Goal: Task Accomplishment & Management: Complete application form

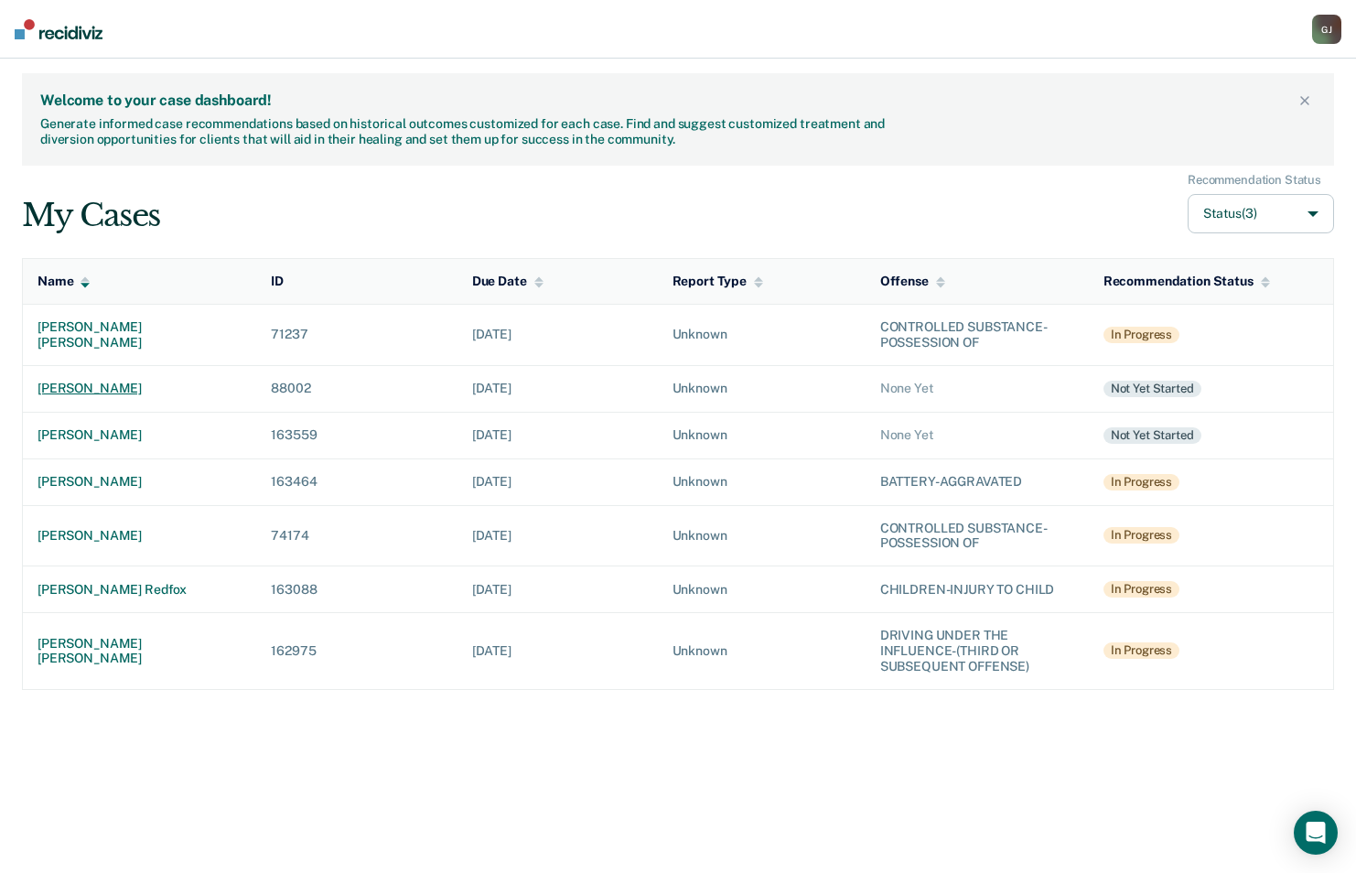
click at [165, 394] on div "[PERSON_NAME]" at bounding box center [140, 389] width 204 height 16
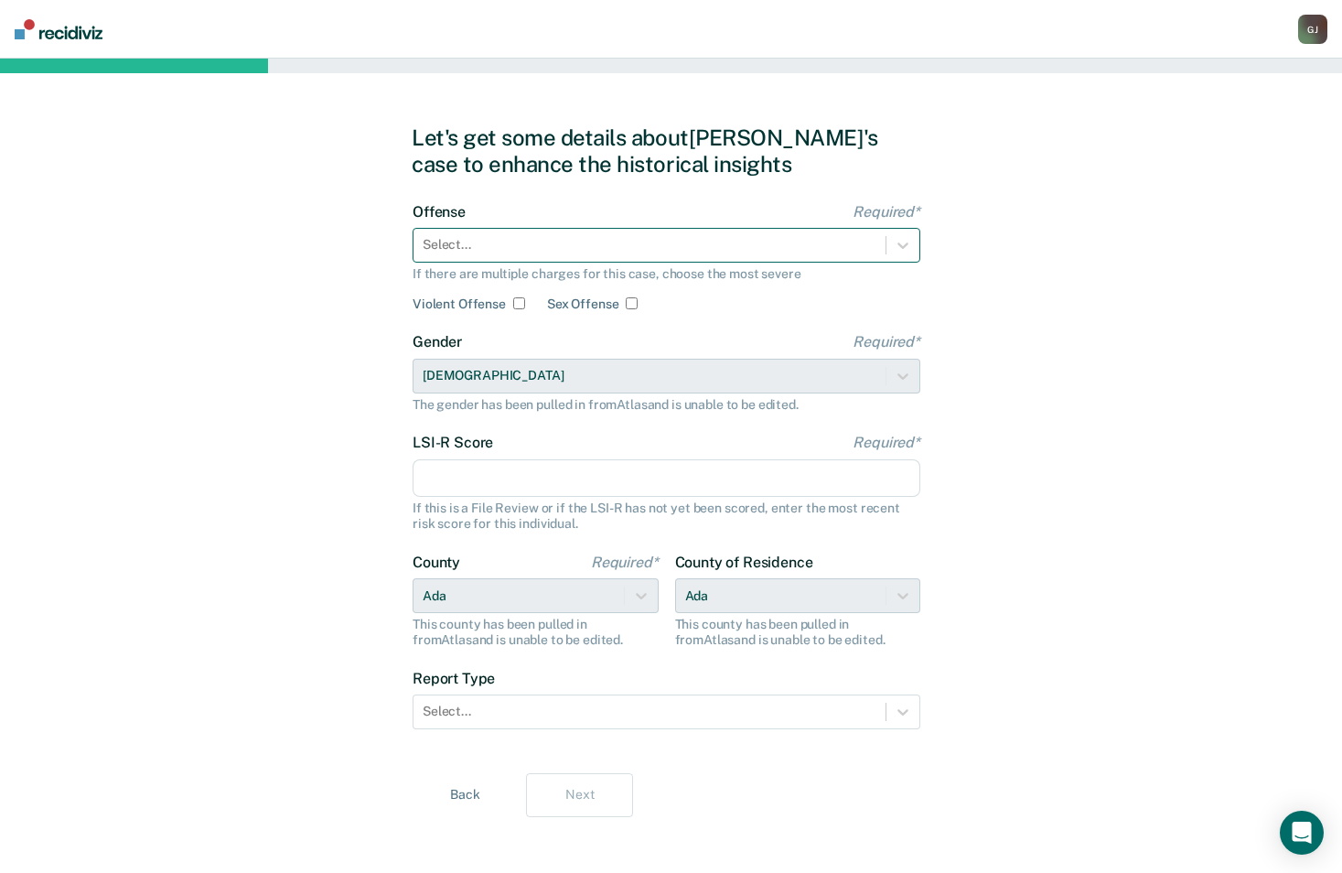
click at [674, 241] on div at bounding box center [650, 244] width 454 height 19
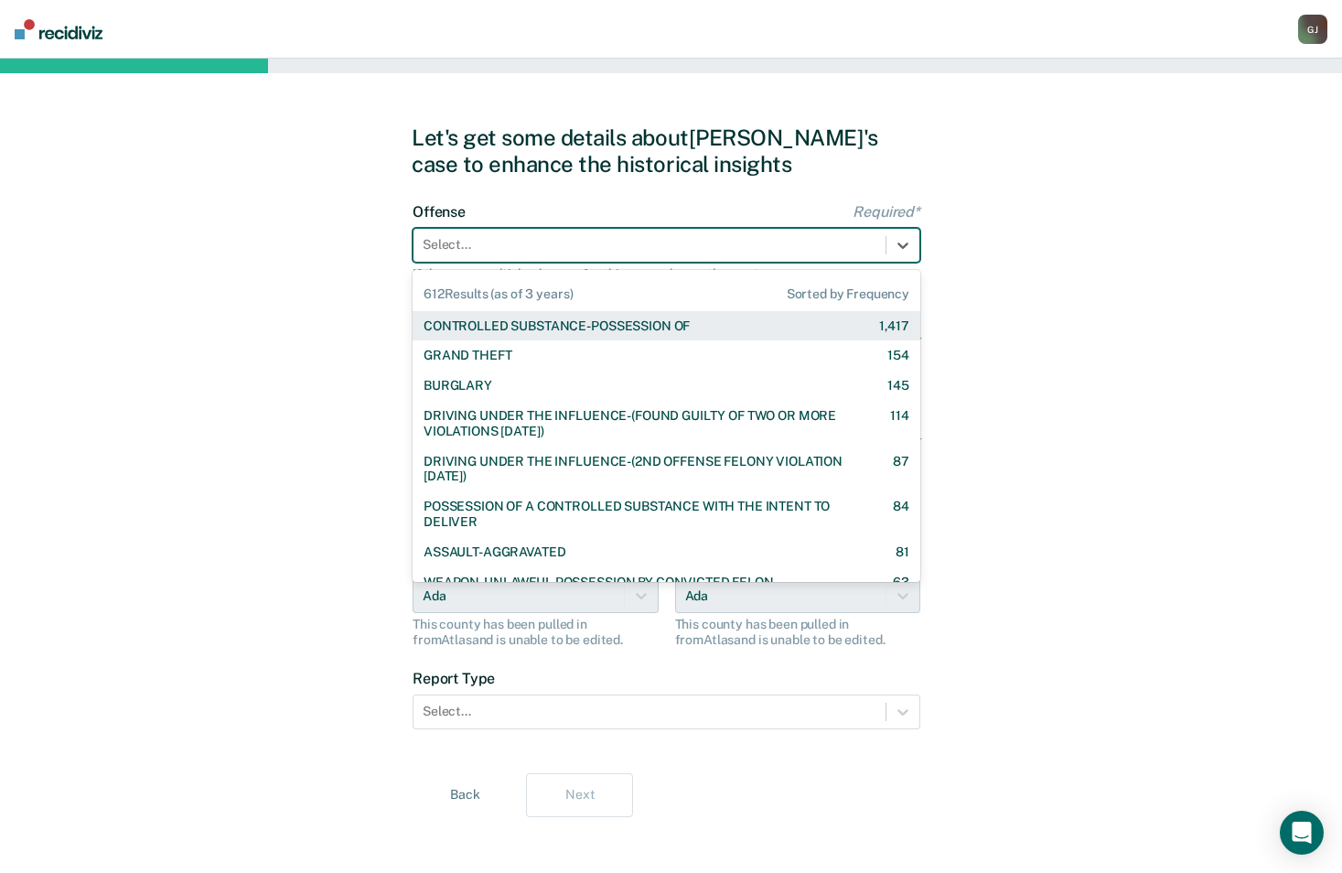
click at [616, 323] on div "CONTROLLED SUBSTANCE-POSSESSION OF" at bounding box center [557, 326] width 266 height 16
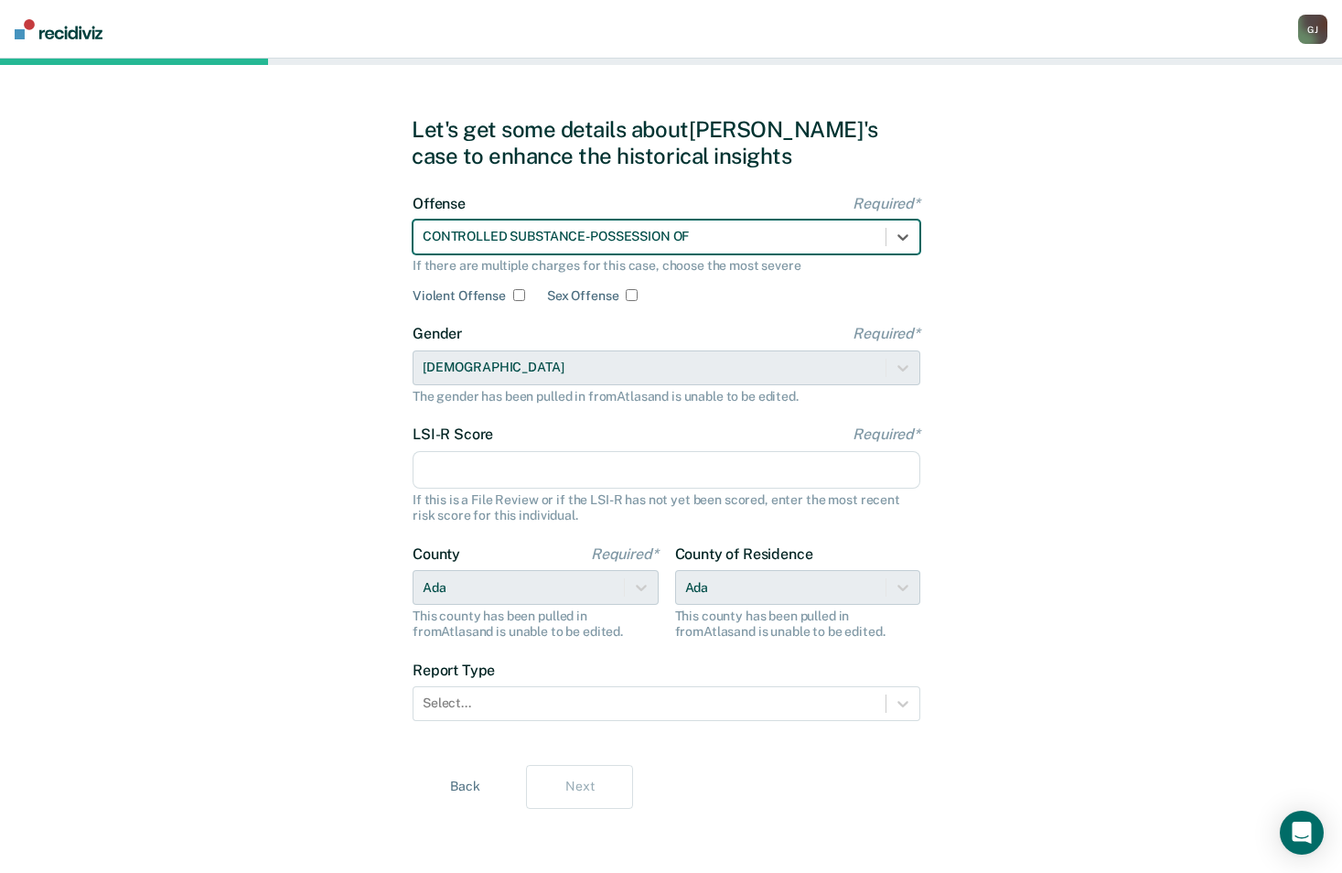
scroll to position [10, 0]
click at [511, 457] on input "LSI-R Score Required*" at bounding box center [667, 468] width 508 height 38
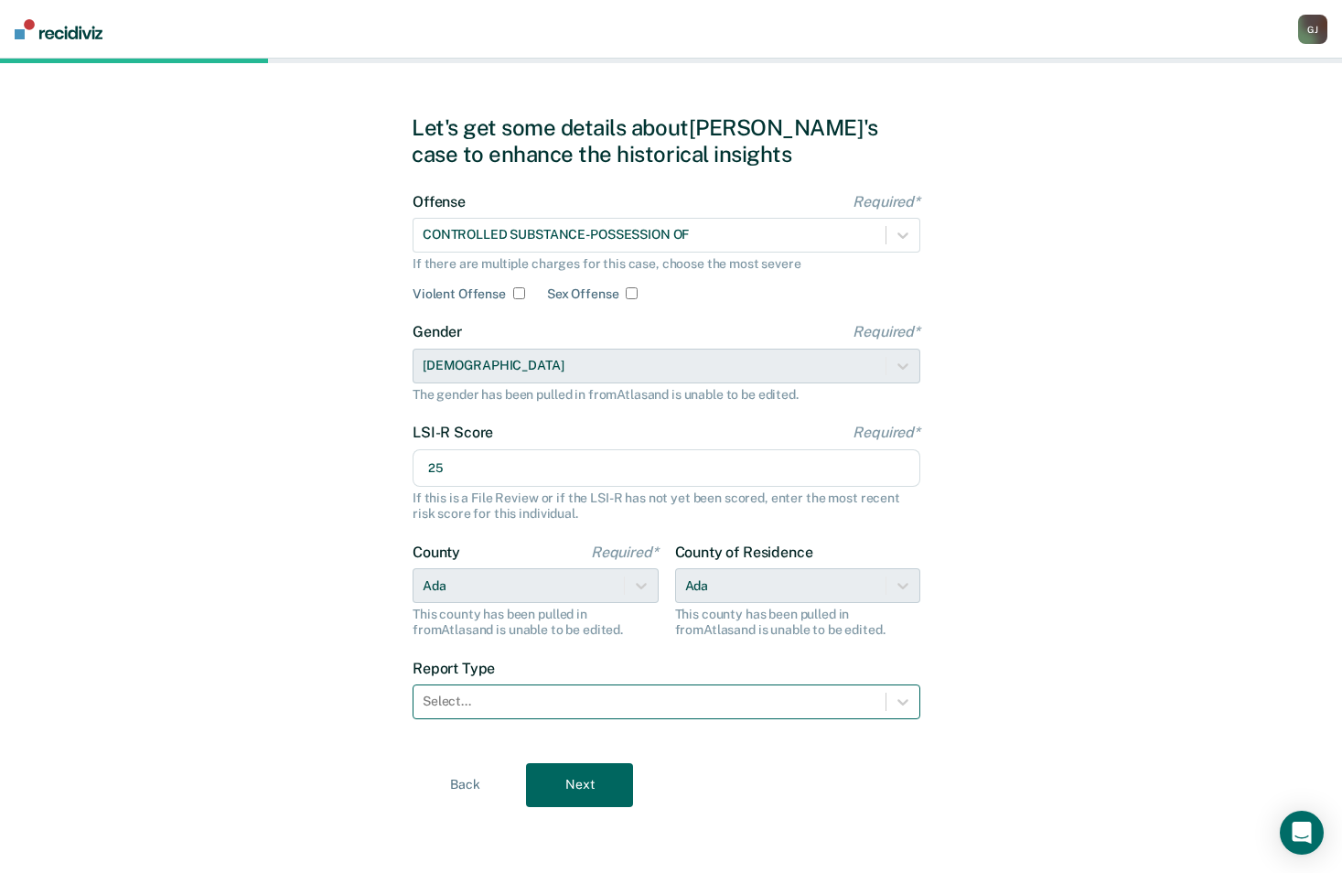
type input "25"
click at [662, 713] on div "Select..." at bounding box center [649, 701] width 472 height 27
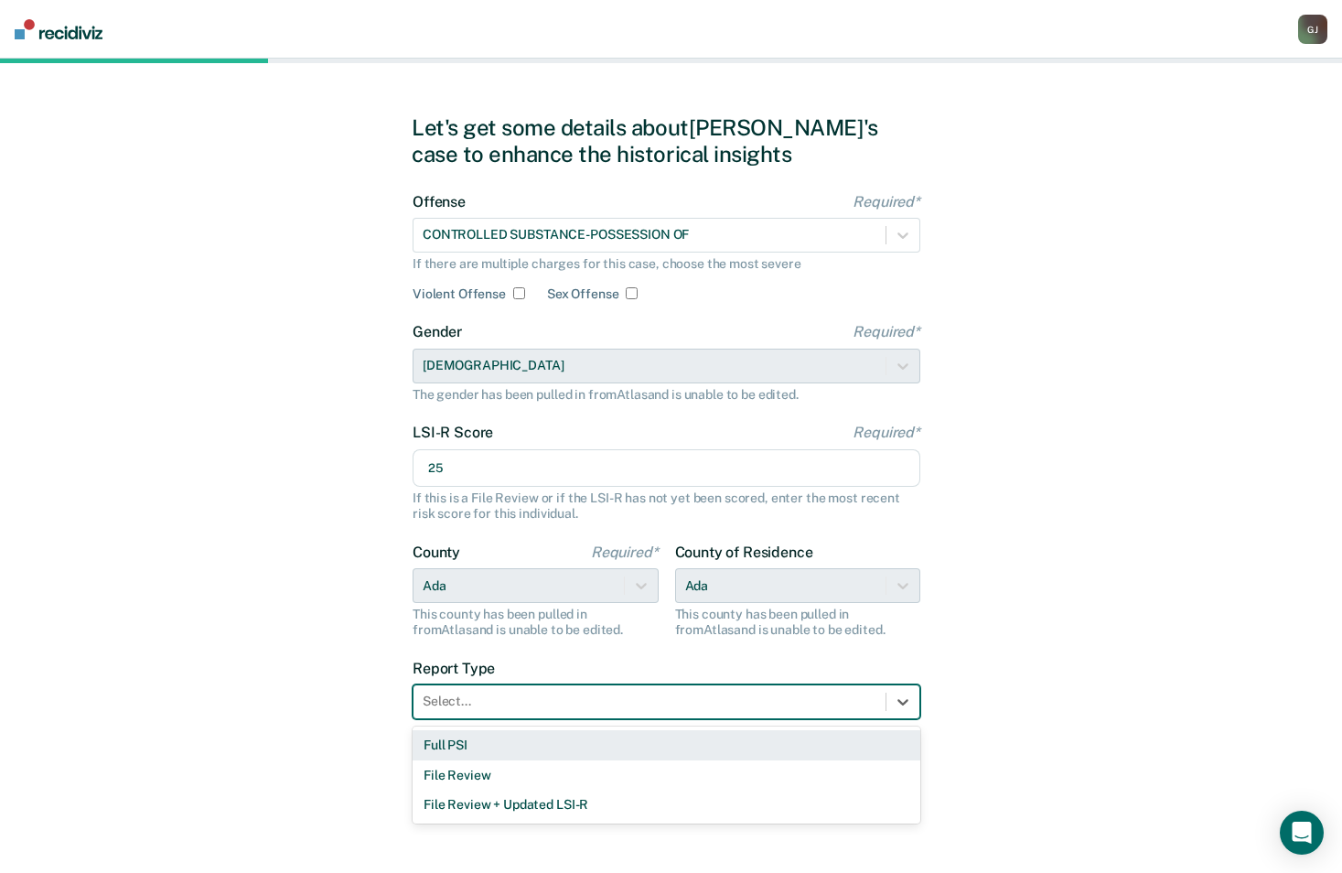
click at [632, 752] on div "Full PSI" at bounding box center [667, 745] width 508 height 30
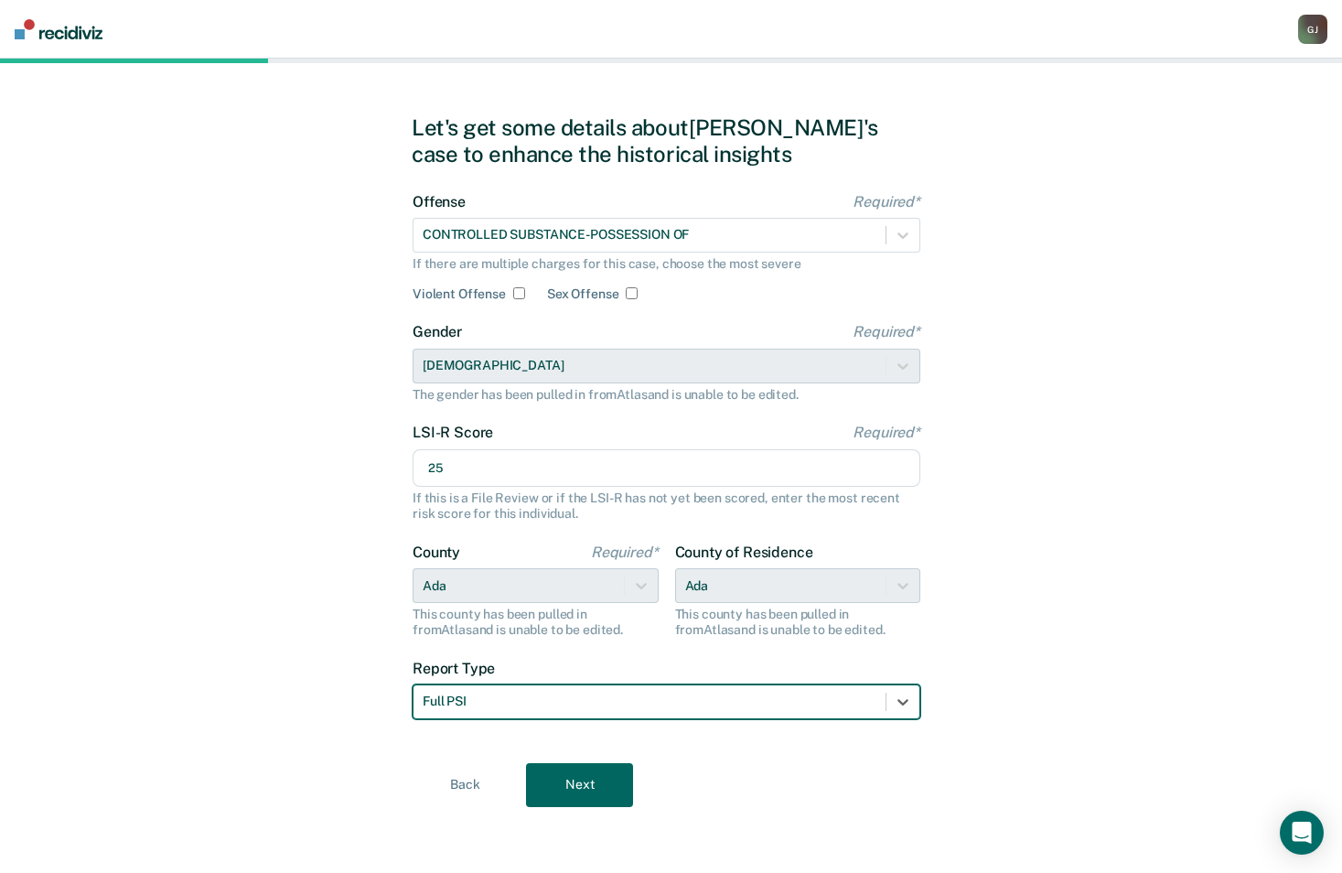
click at [576, 789] on button "Next" at bounding box center [579, 785] width 107 height 44
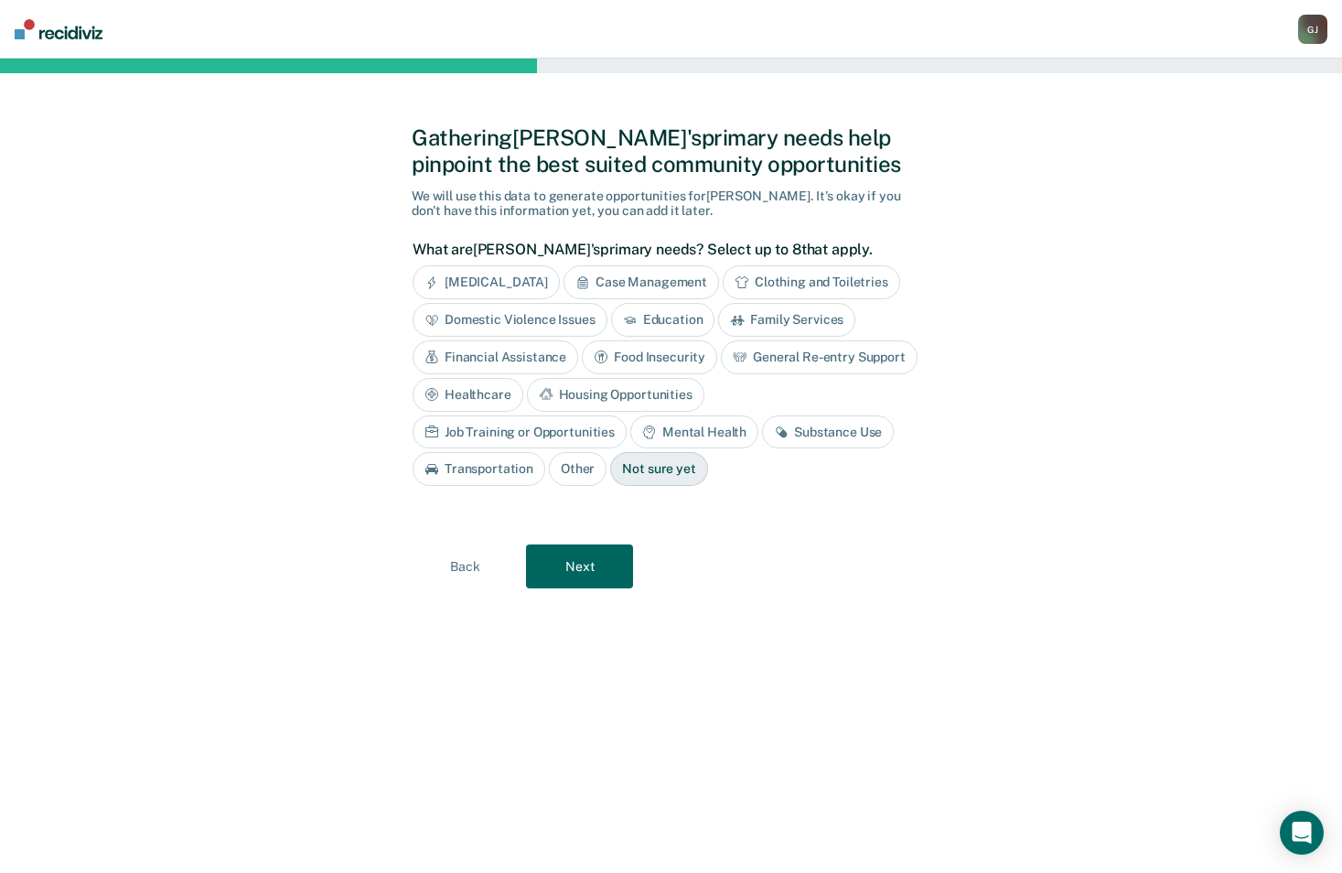
scroll to position [0, 0]
click at [769, 432] on div "Substance Use" at bounding box center [835, 432] width 132 height 34
click at [553, 562] on button "Next" at bounding box center [586, 566] width 107 height 44
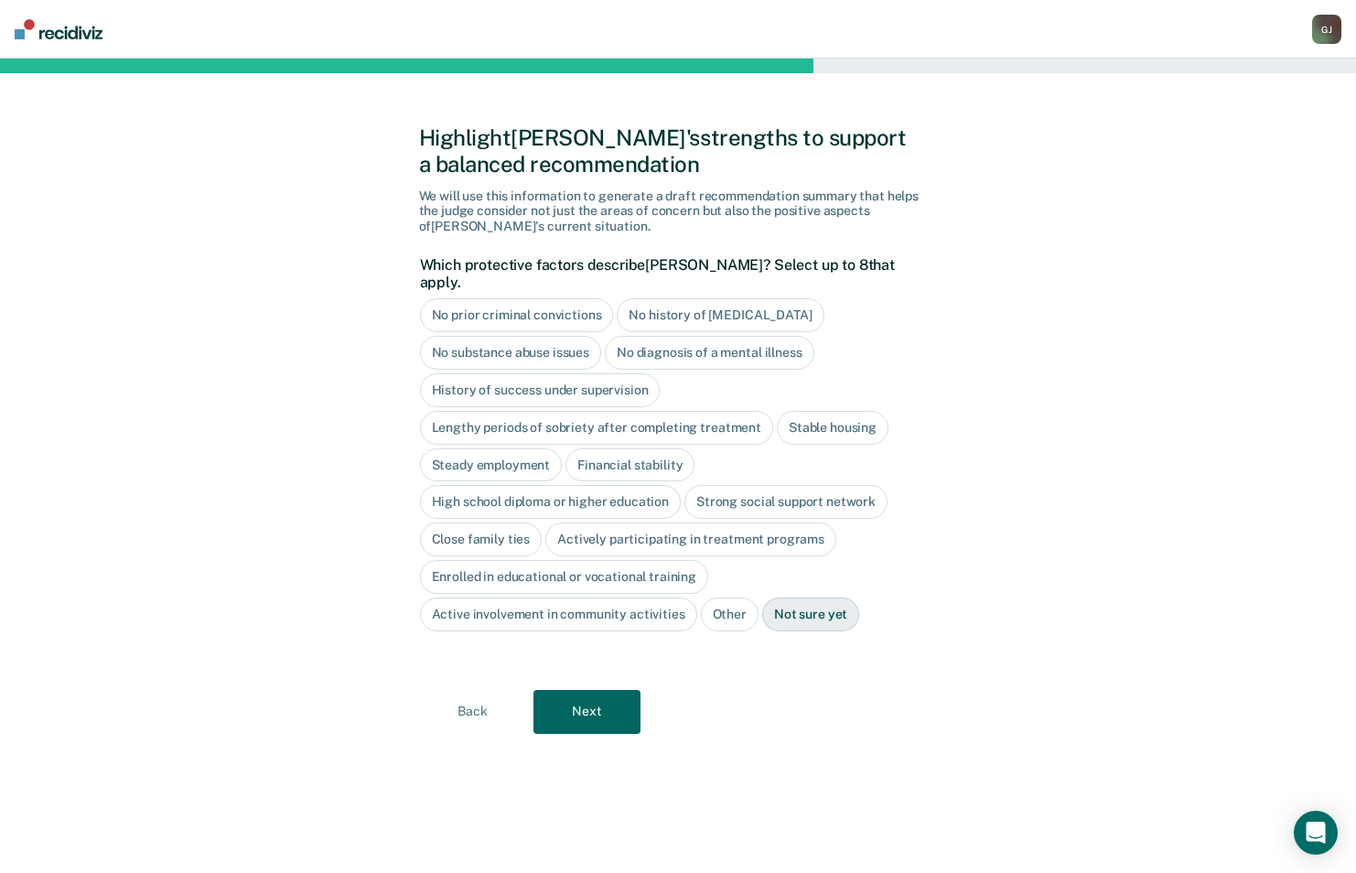
click at [676, 336] on div "No diagnosis of a mental illness" at bounding box center [709, 353] width 209 height 34
click at [777, 411] on div "Stable housing" at bounding box center [833, 428] width 112 height 34
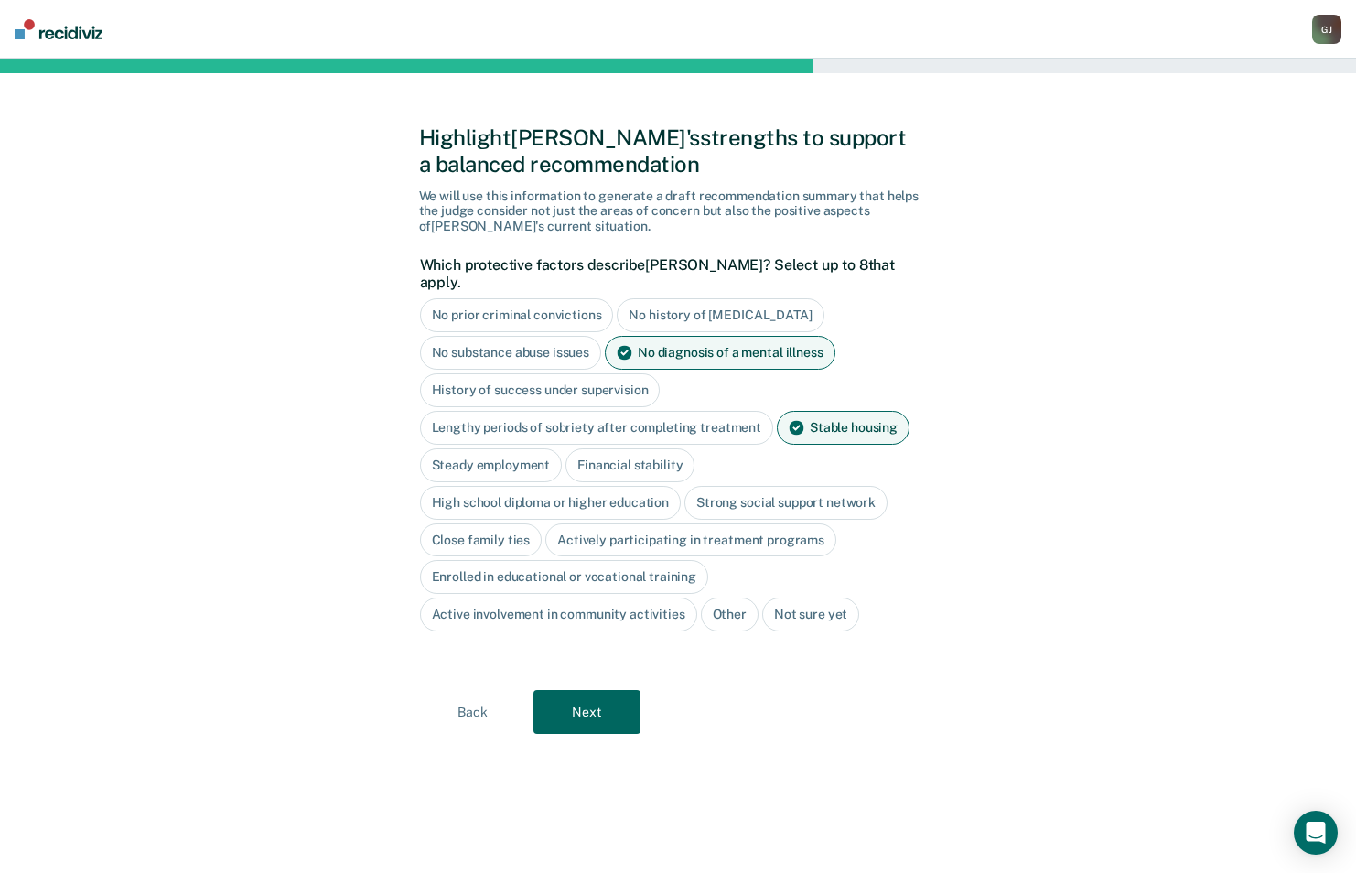
click at [634, 449] on div "Financial stability" at bounding box center [629, 465] width 129 height 34
click at [503, 523] on div "Close family ties" at bounding box center [481, 540] width 123 height 34
click at [768, 486] on div "Strong social support network" at bounding box center [785, 503] width 203 height 34
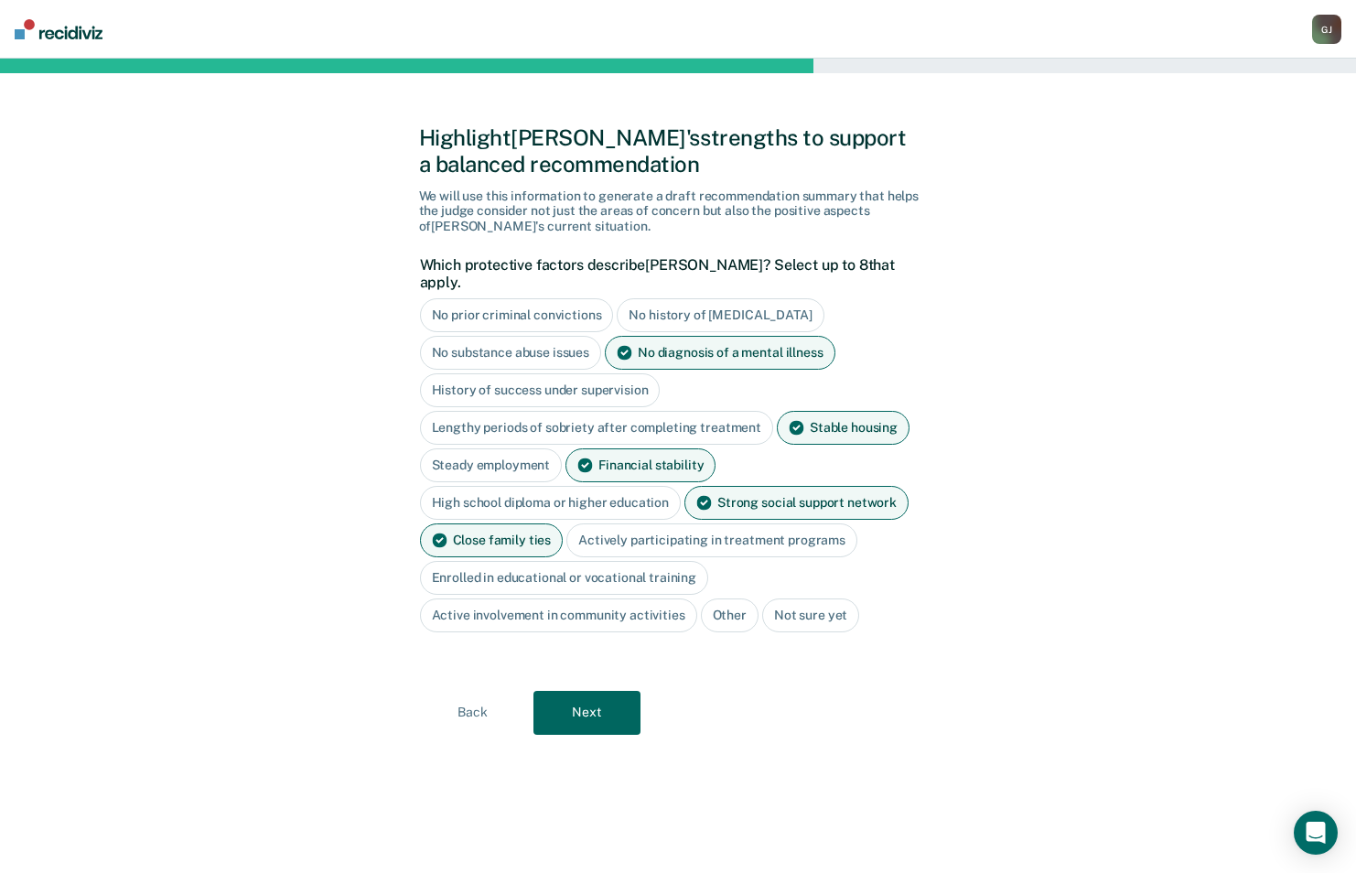
click at [458, 525] on div "Close family ties" at bounding box center [492, 540] width 144 height 34
click at [579, 699] on button "Next" at bounding box center [586, 712] width 107 height 44
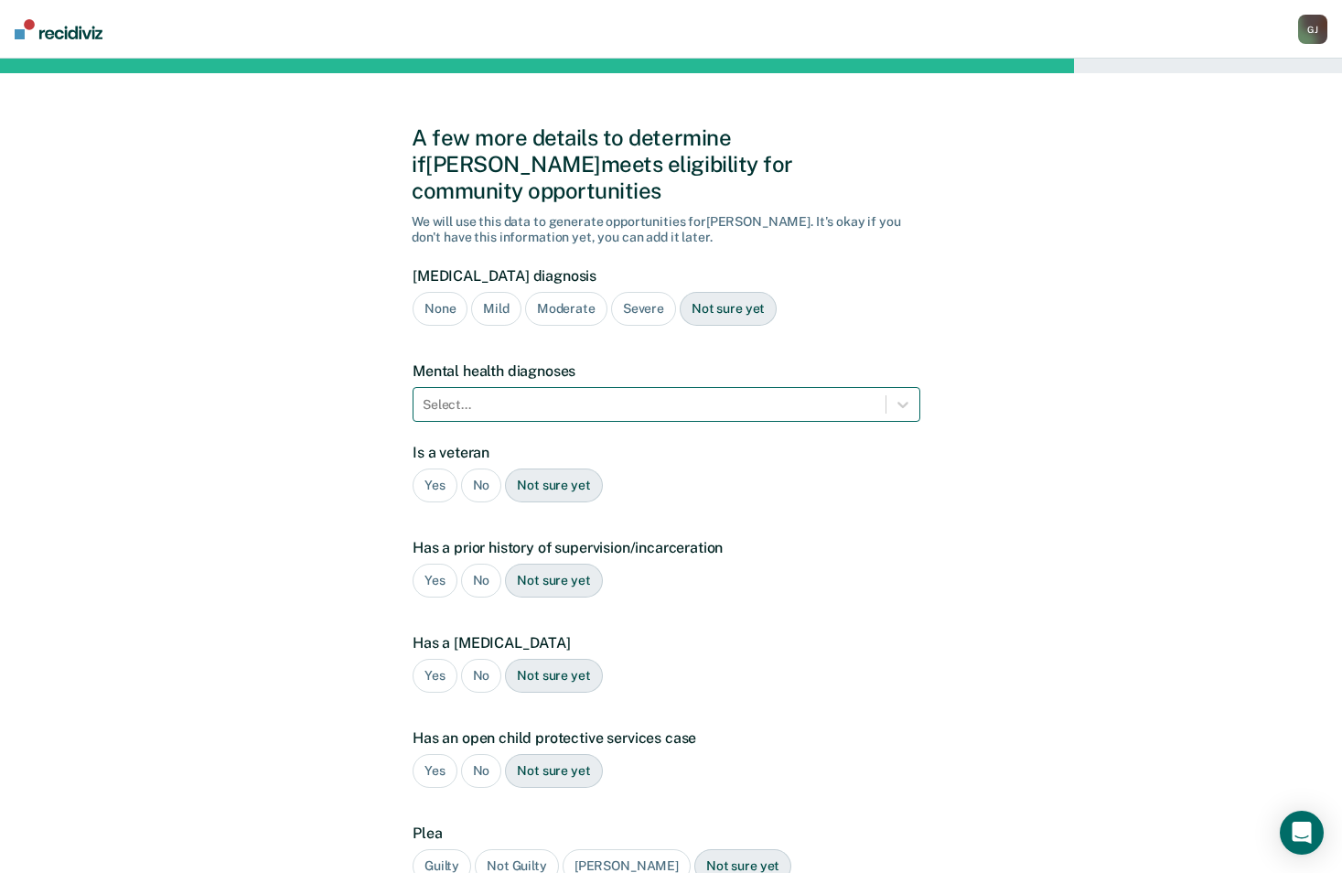
click at [600, 394] on div "Select..." at bounding box center [667, 404] width 508 height 35
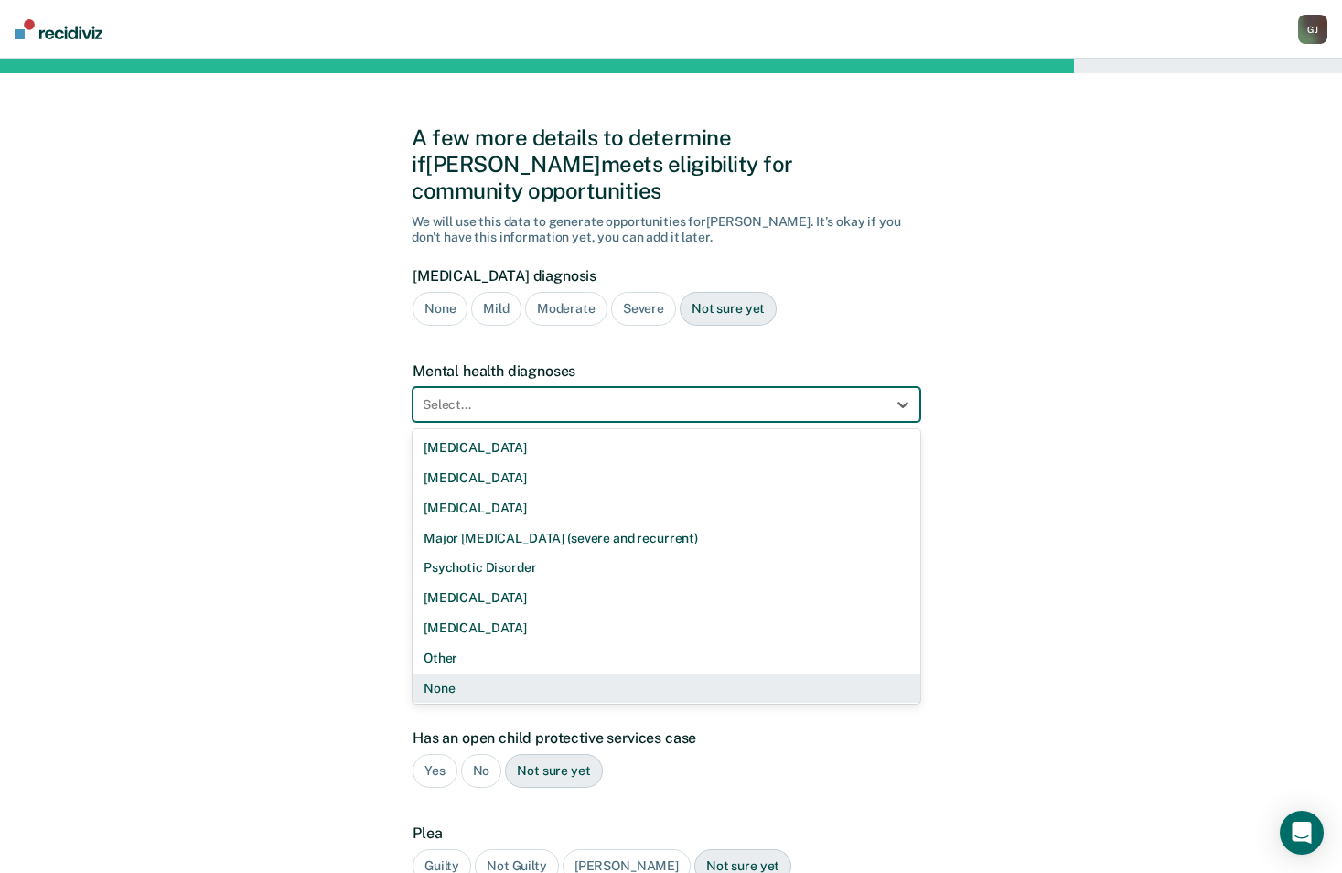
click at [469, 673] on div "None" at bounding box center [667, 688] width 508 height 30
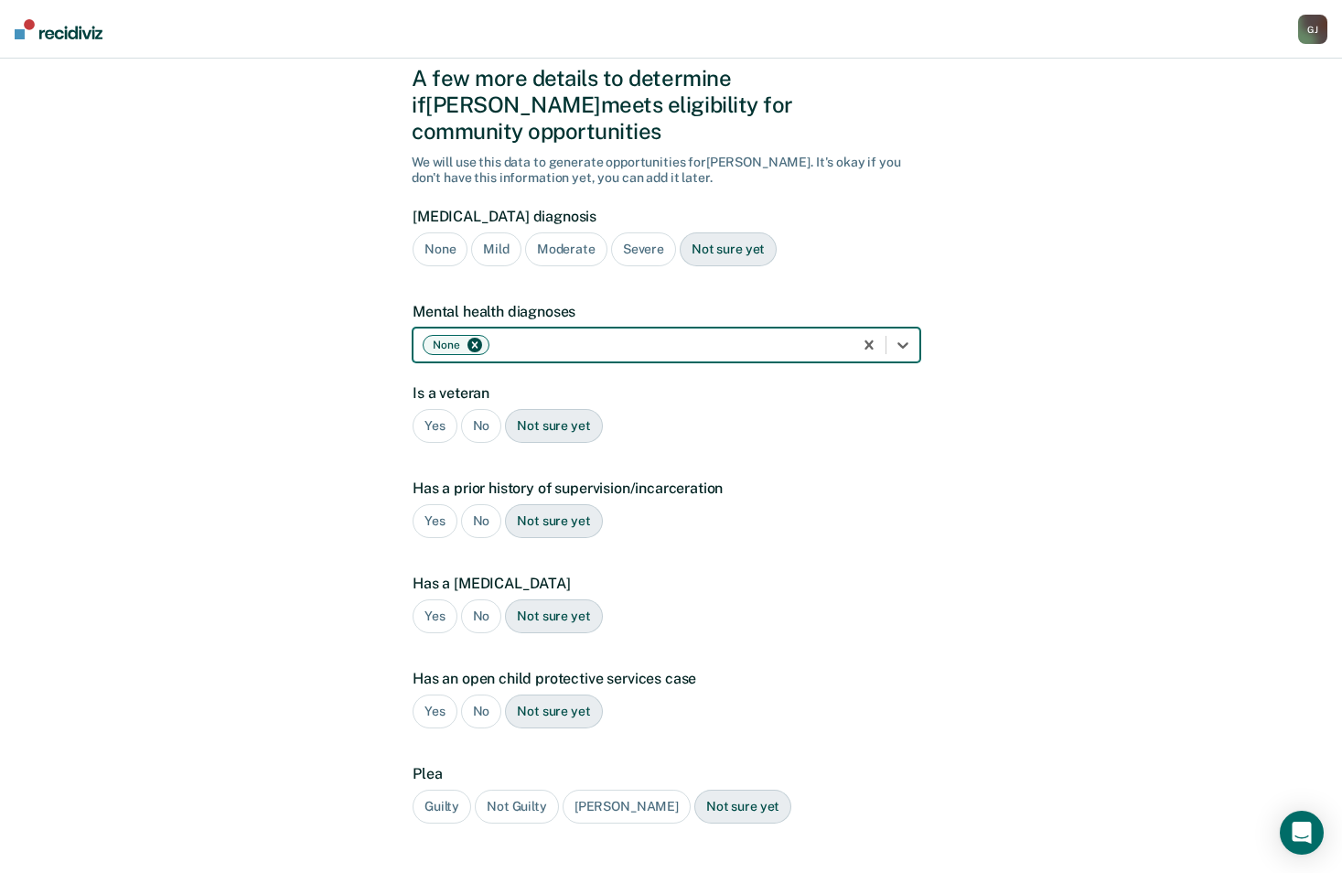
scroll to position [91, 0]
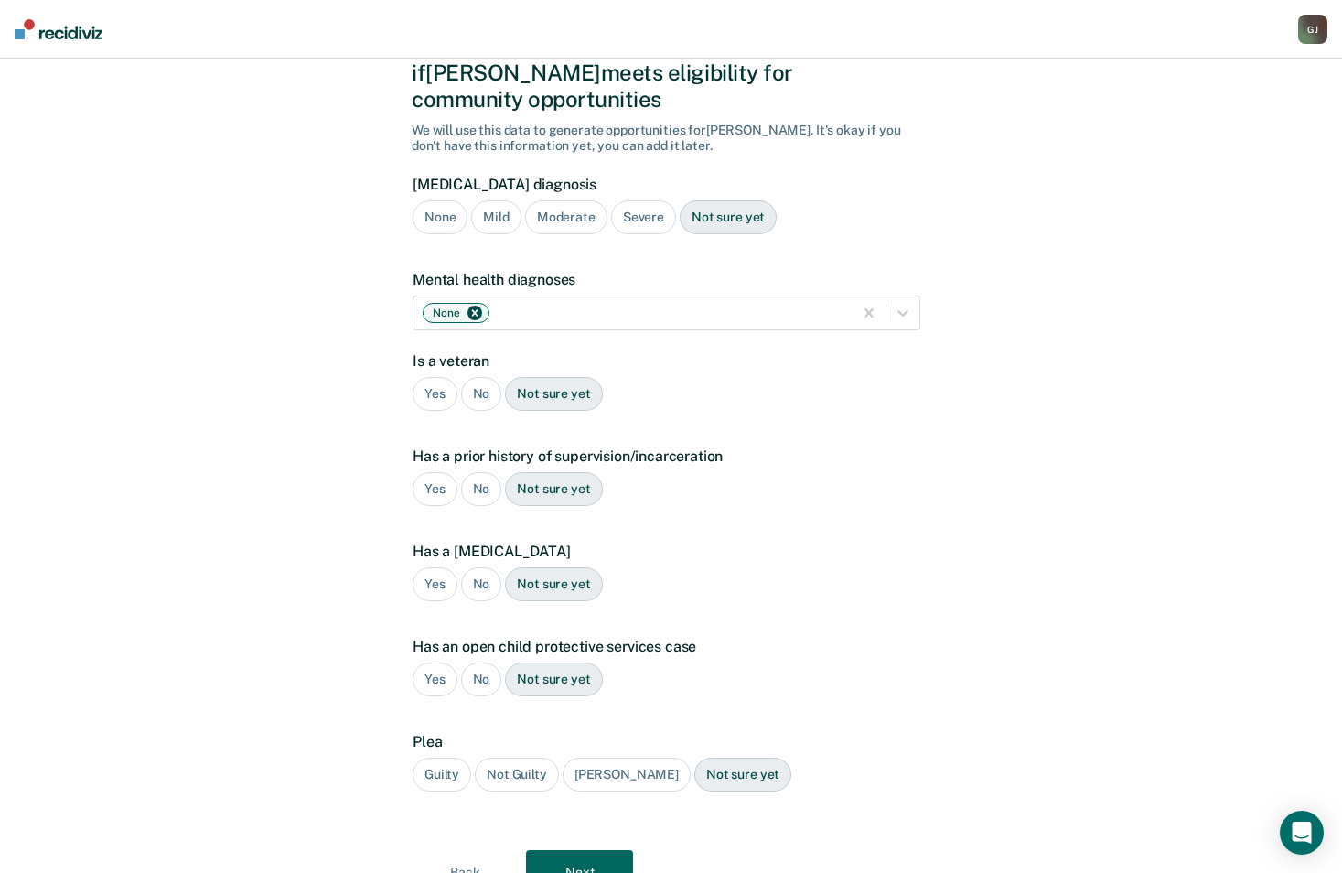
click at [423, 377] on div "Yes" at bounding box center [435, 394] width 45 height 34
click at [424, 472] on div "Yes" at bounding box center [435, 489] width 45 height 34
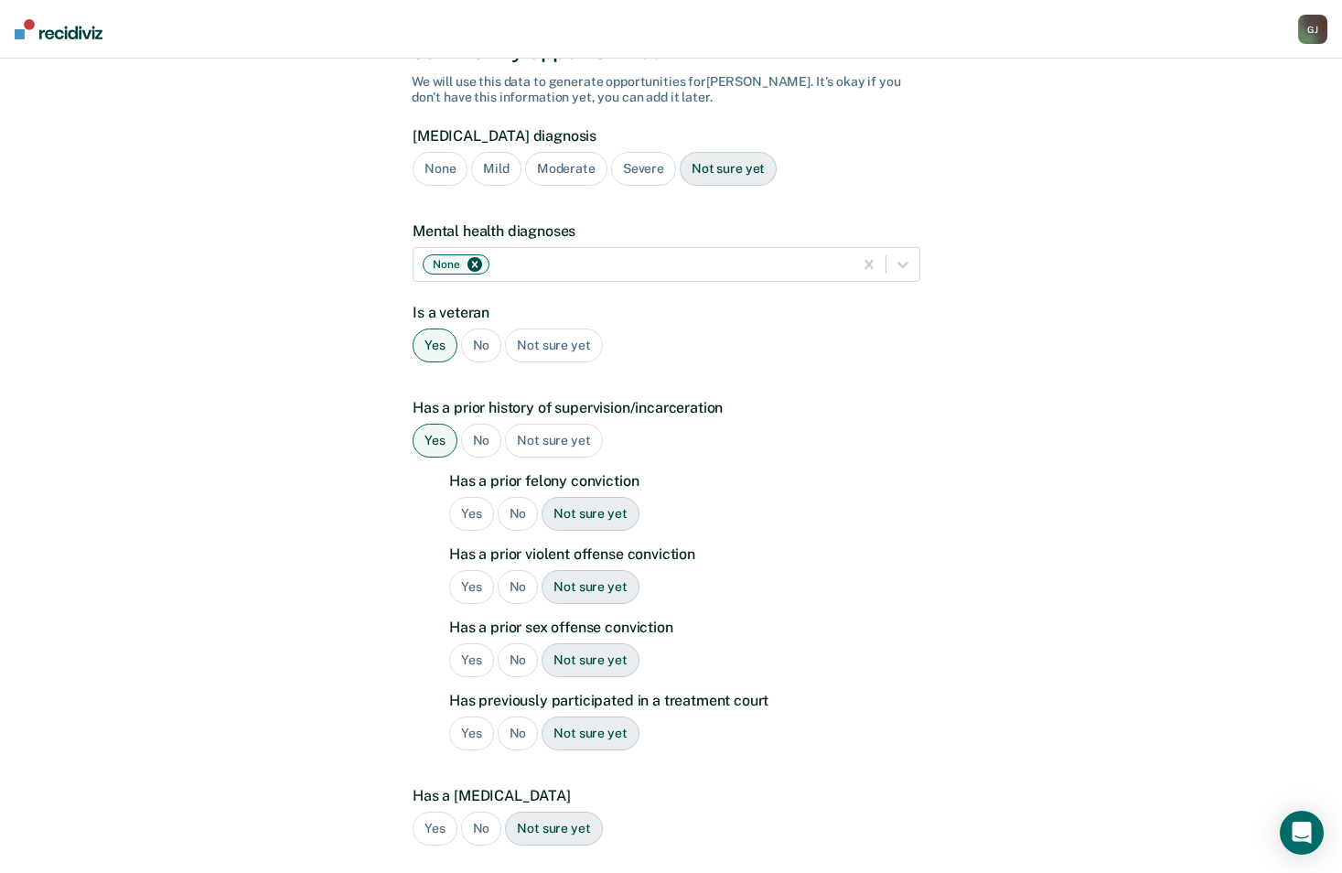
scroll to position [183, 0]
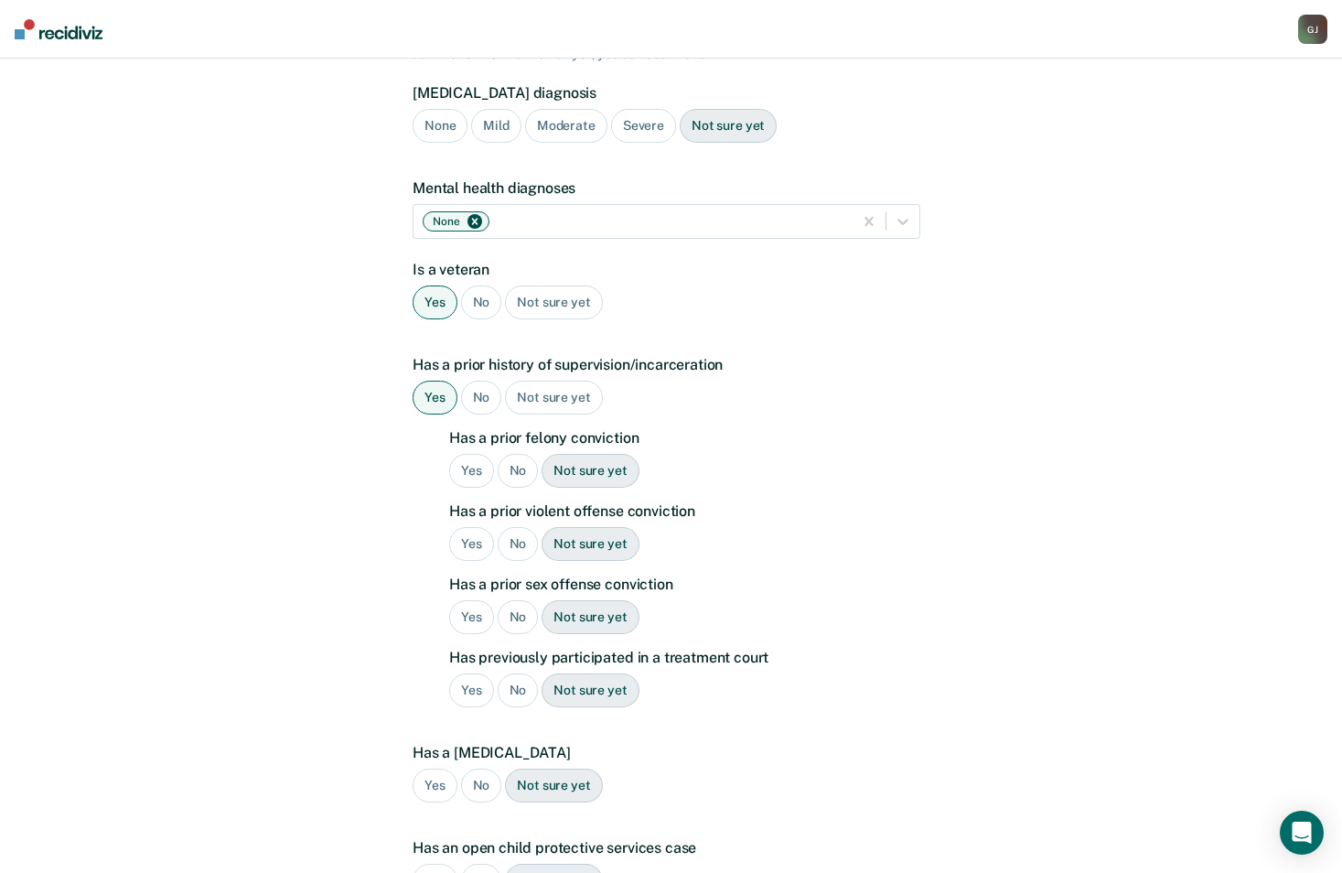
click at [475, 454] on div "Yes" at bounding box center [471, 471] width 45 height 34
click at [467, 527] on div "Yes" at bounding box center [471, 544] width 45 height 34
click at [503, 600] on div "No" at bounding box center [518, 617] width 41 height 34
click at [457, 673] on div "Yes" at bounding box center [471, 690] width 45 height 34
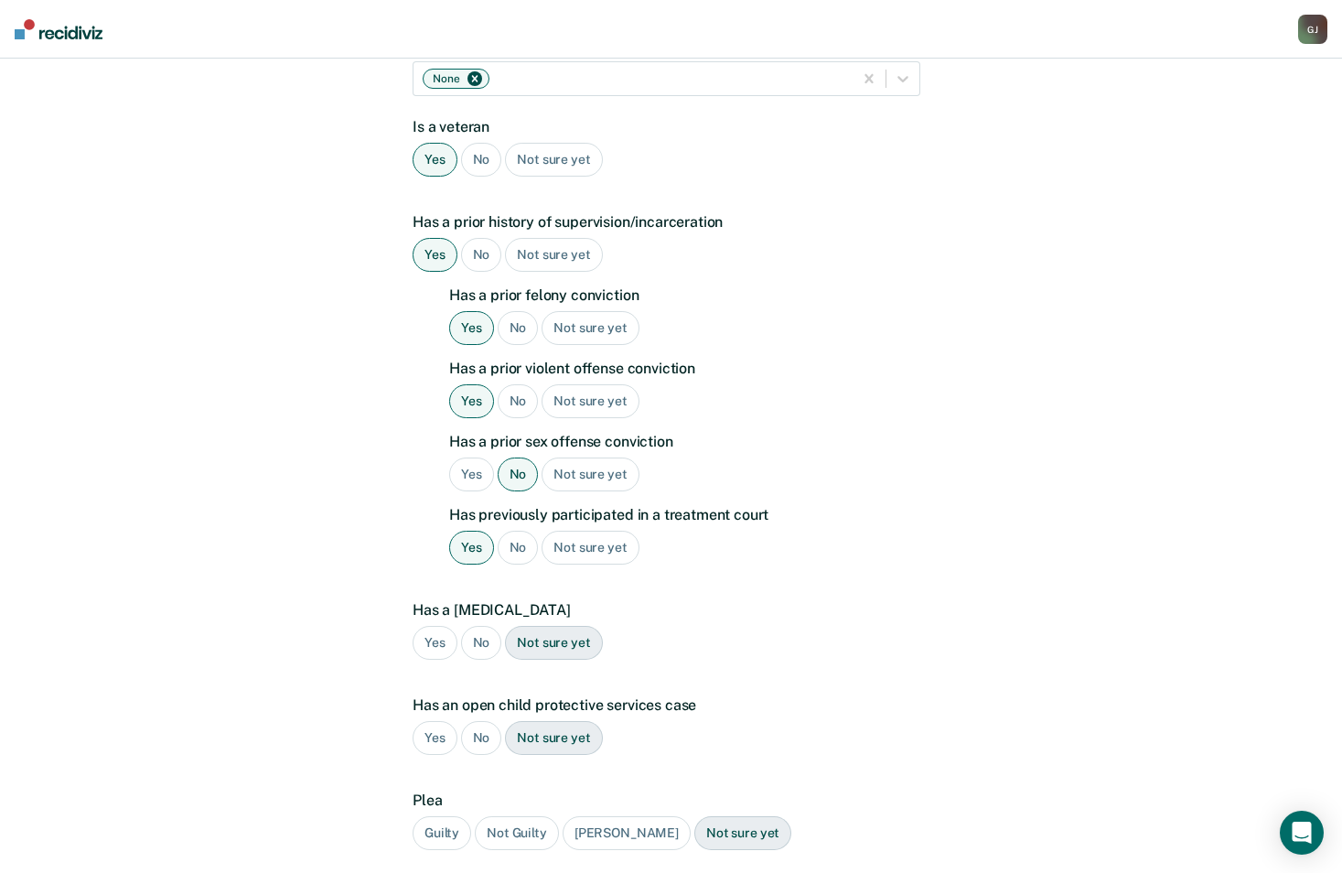
scroll to position [366, 0]
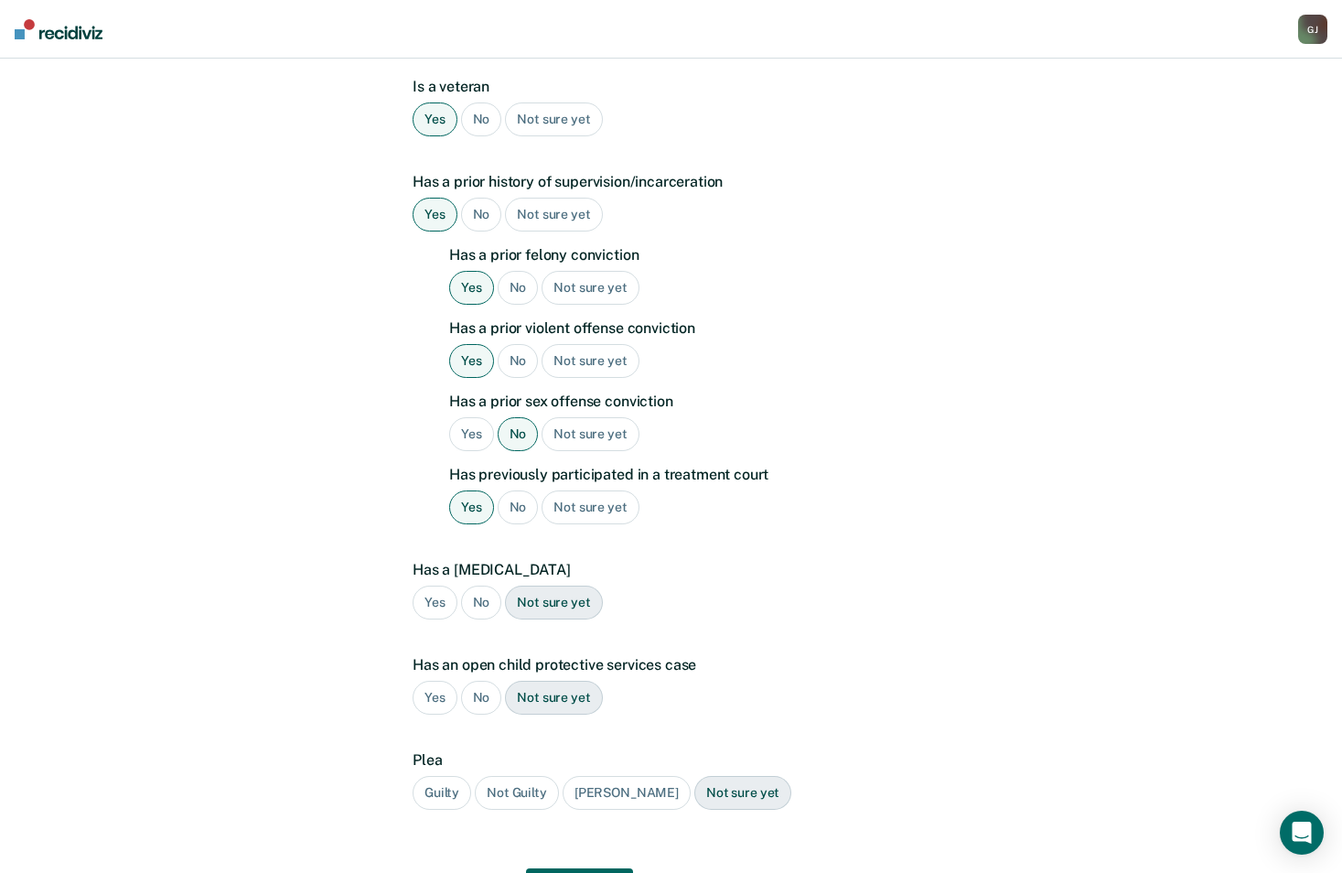
click at [478, 585] on div "No" at bounding box center [481, 602] width 41 height 34
click at [464, 681] on div "No" at bounding box center [481, 698] width 41 height 34
click at [446, 776] on div "Guilty" at bounding box center [442, 793] width 59 height 34
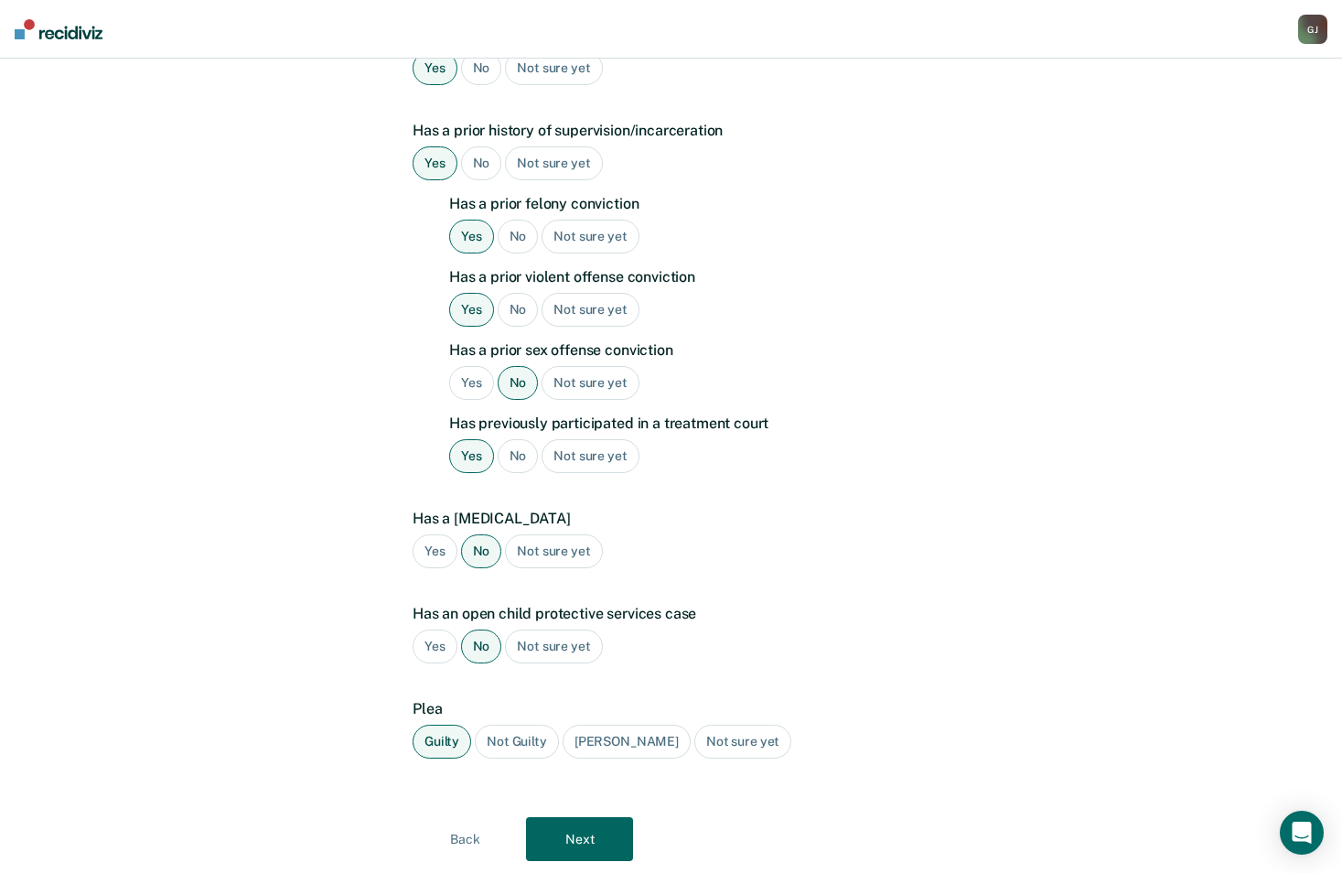
scroll to position [445, 0]
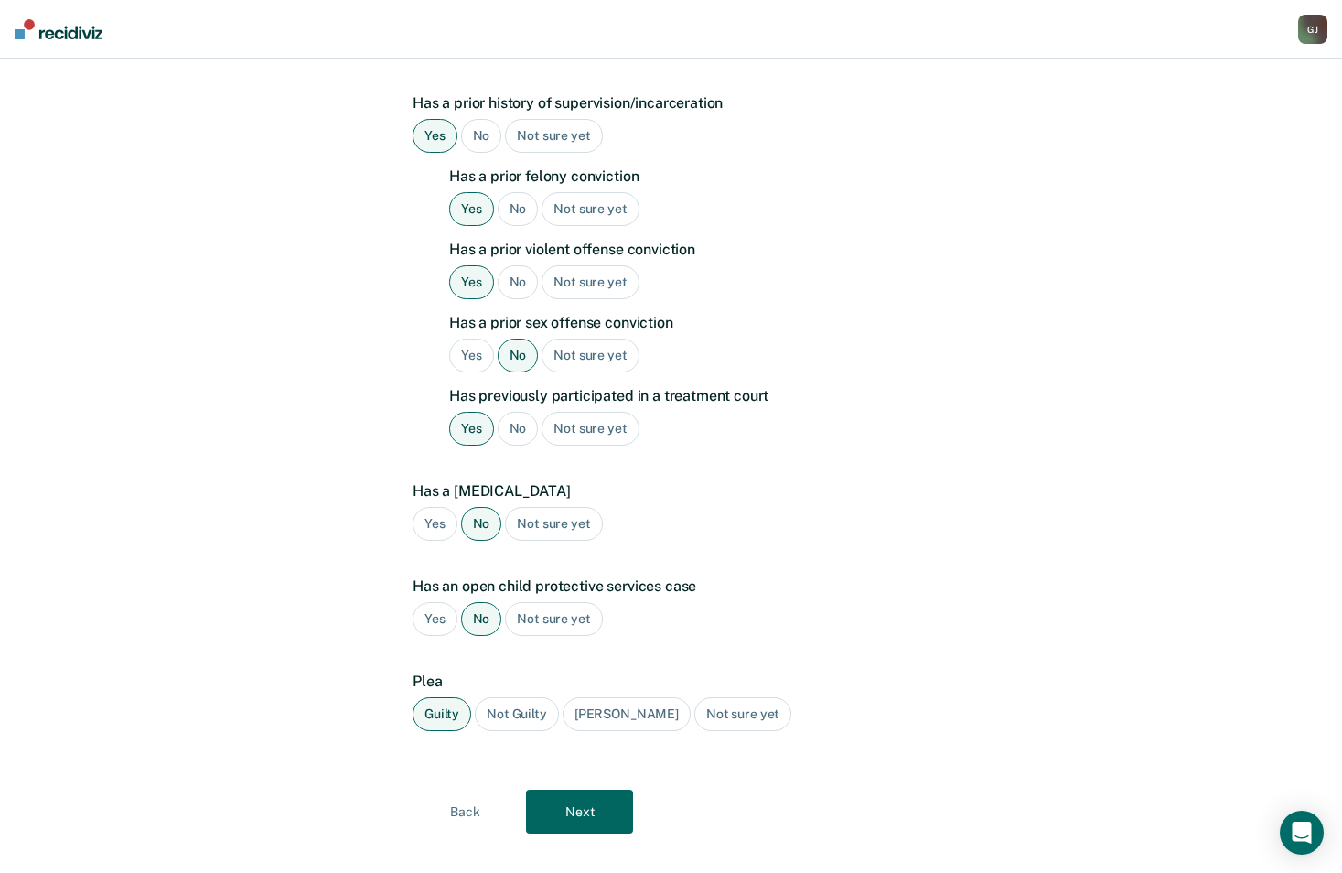
click at [584, 789] on button "Next" at bounding box center [579, 811] width 107 height 44
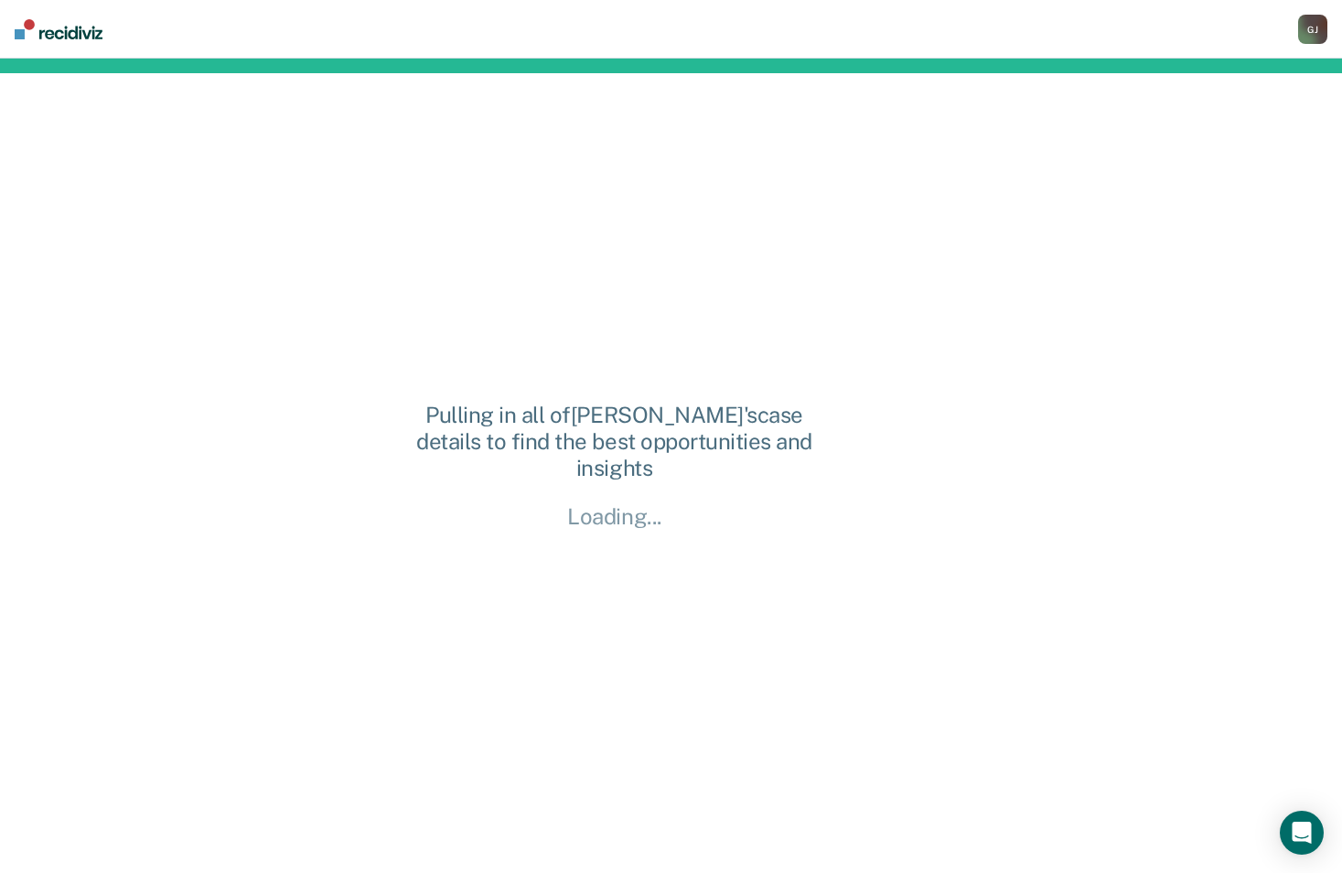
scroll to position [0, 0]
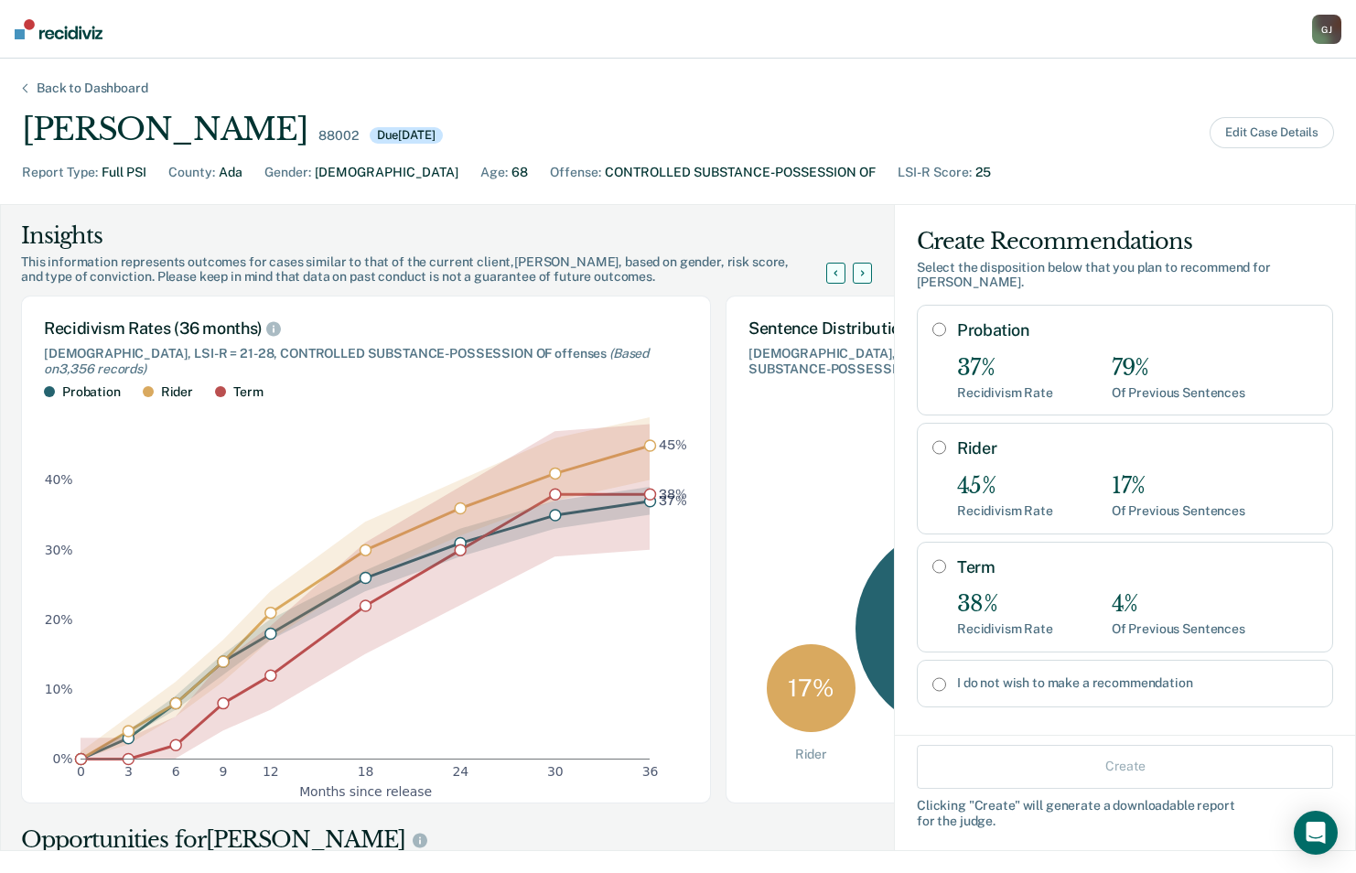
click at [932, 322] on input "Probation" at bounding box center [939, 329] width 14 height 15
radio input "true"
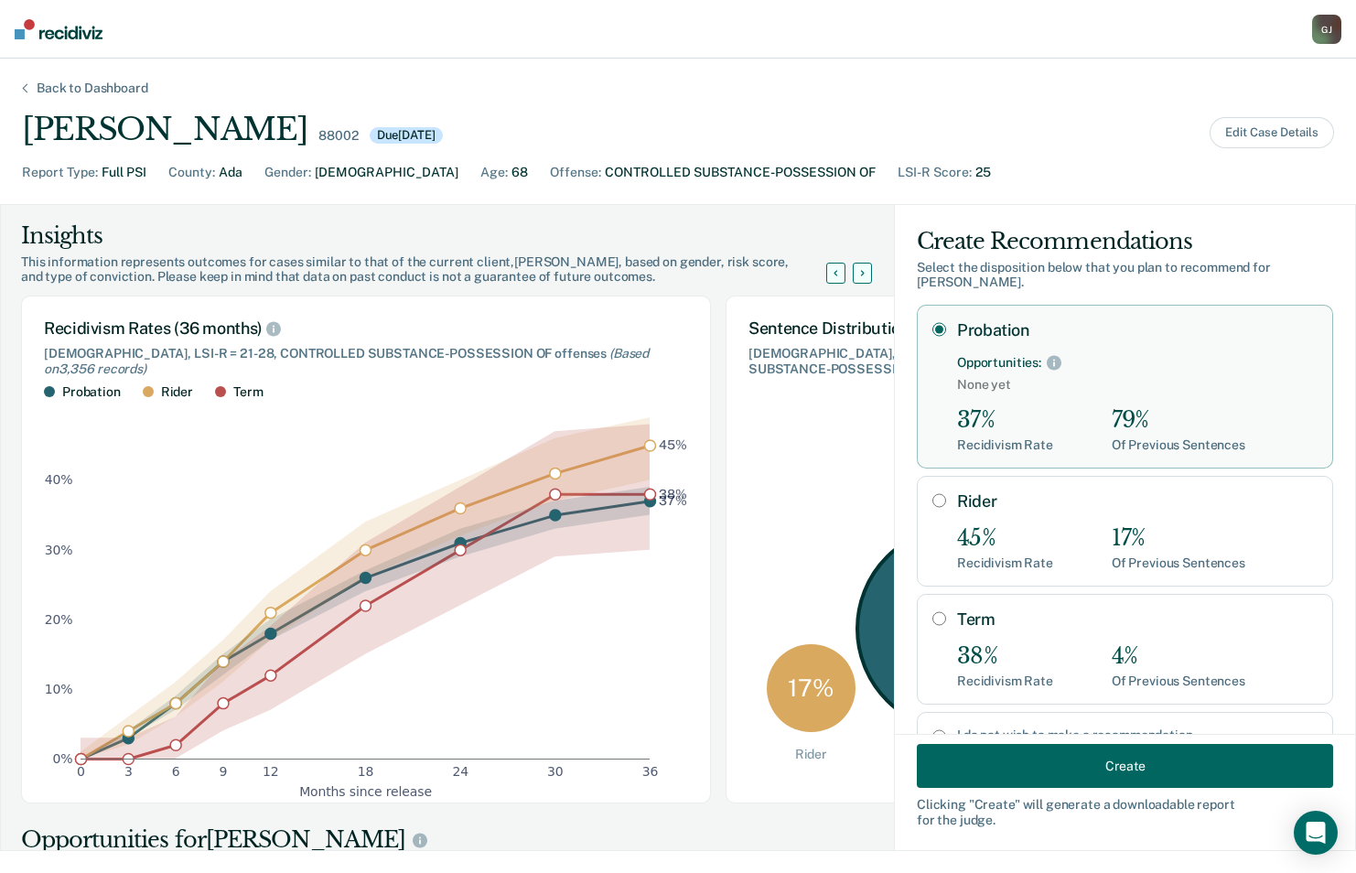
click at [1069, 757] on button "Create" at bounding box center [1125, 766] width 416 height 44
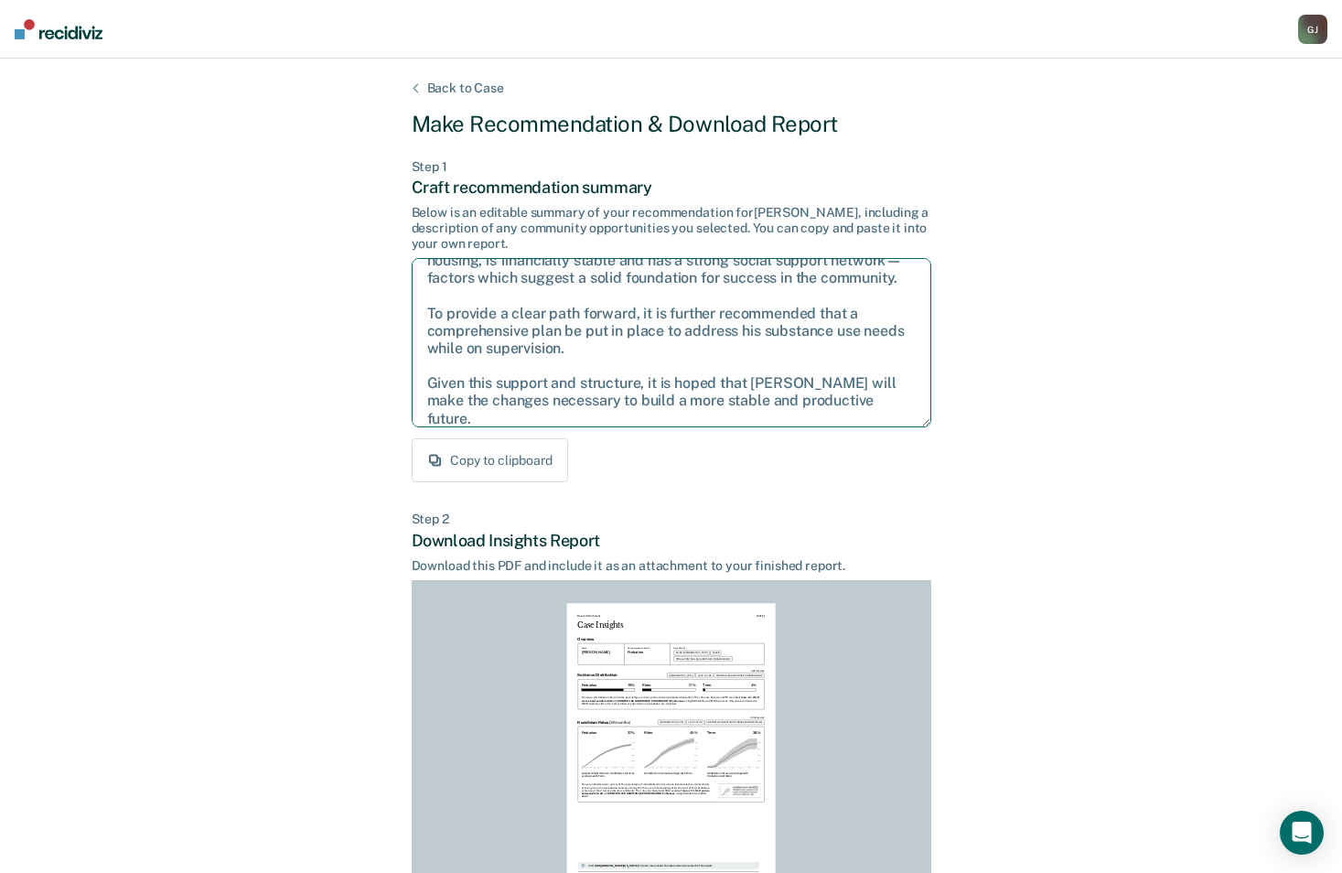
scroll to position [82, 0]
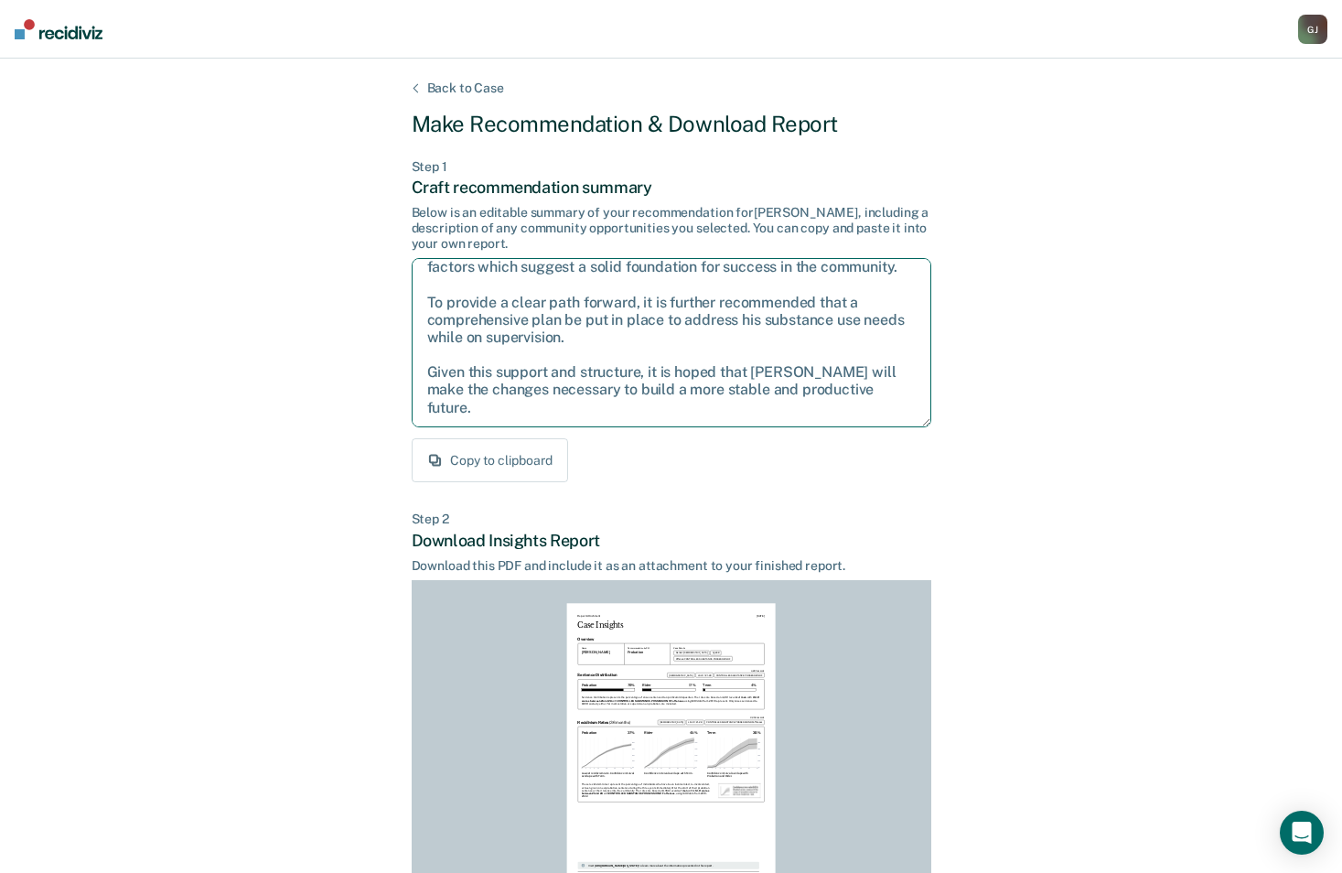
drag, startPoint x: 424, startPoint y: 282, endPoint x: 895, endPoint y: 424, distance: 492.0
click at [895, 424] on textarea "After careful consideration of the details of this case, it is recommended that…" at bounding box center [672, 342] width 520 height 169
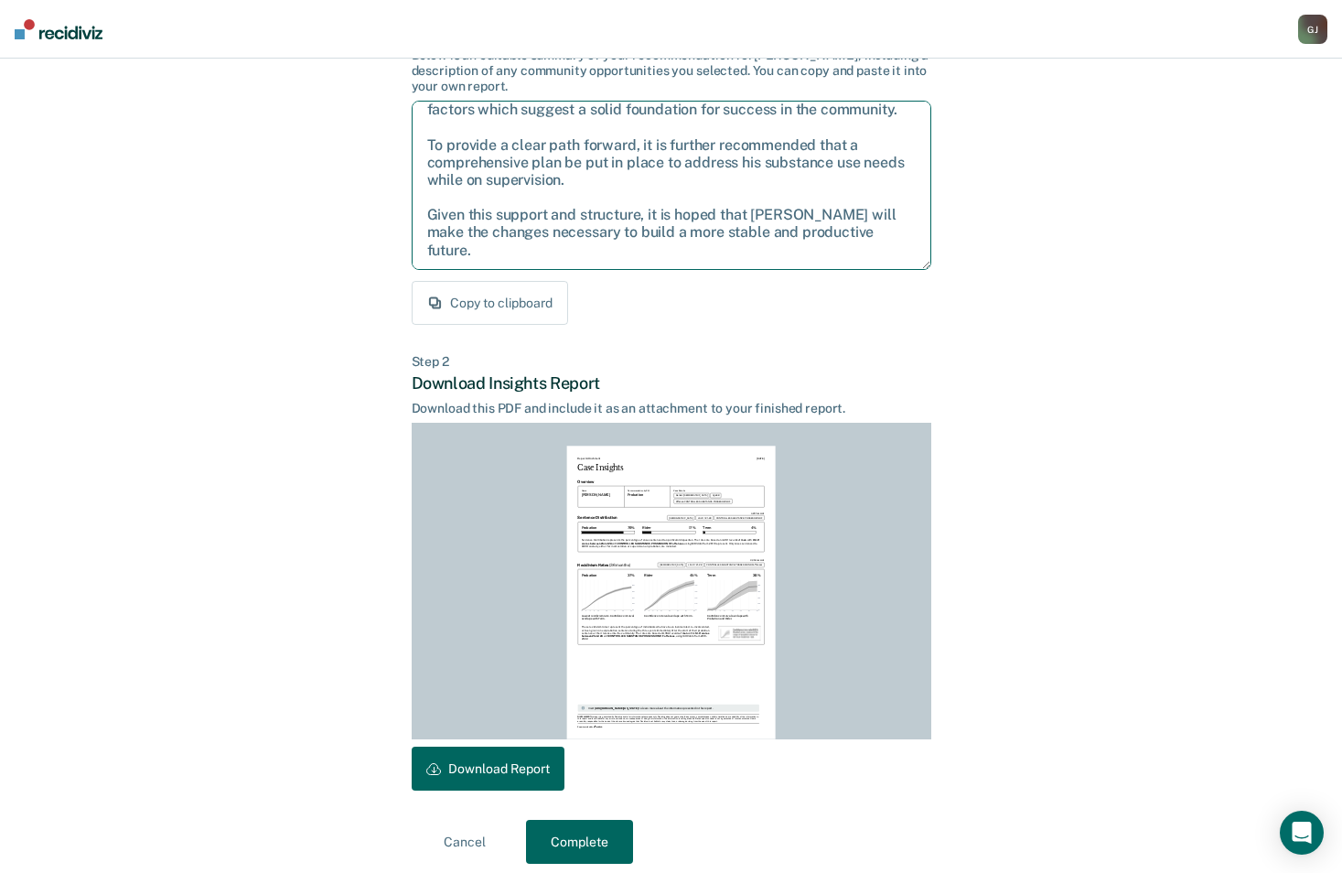
scroll to position [170, 0]
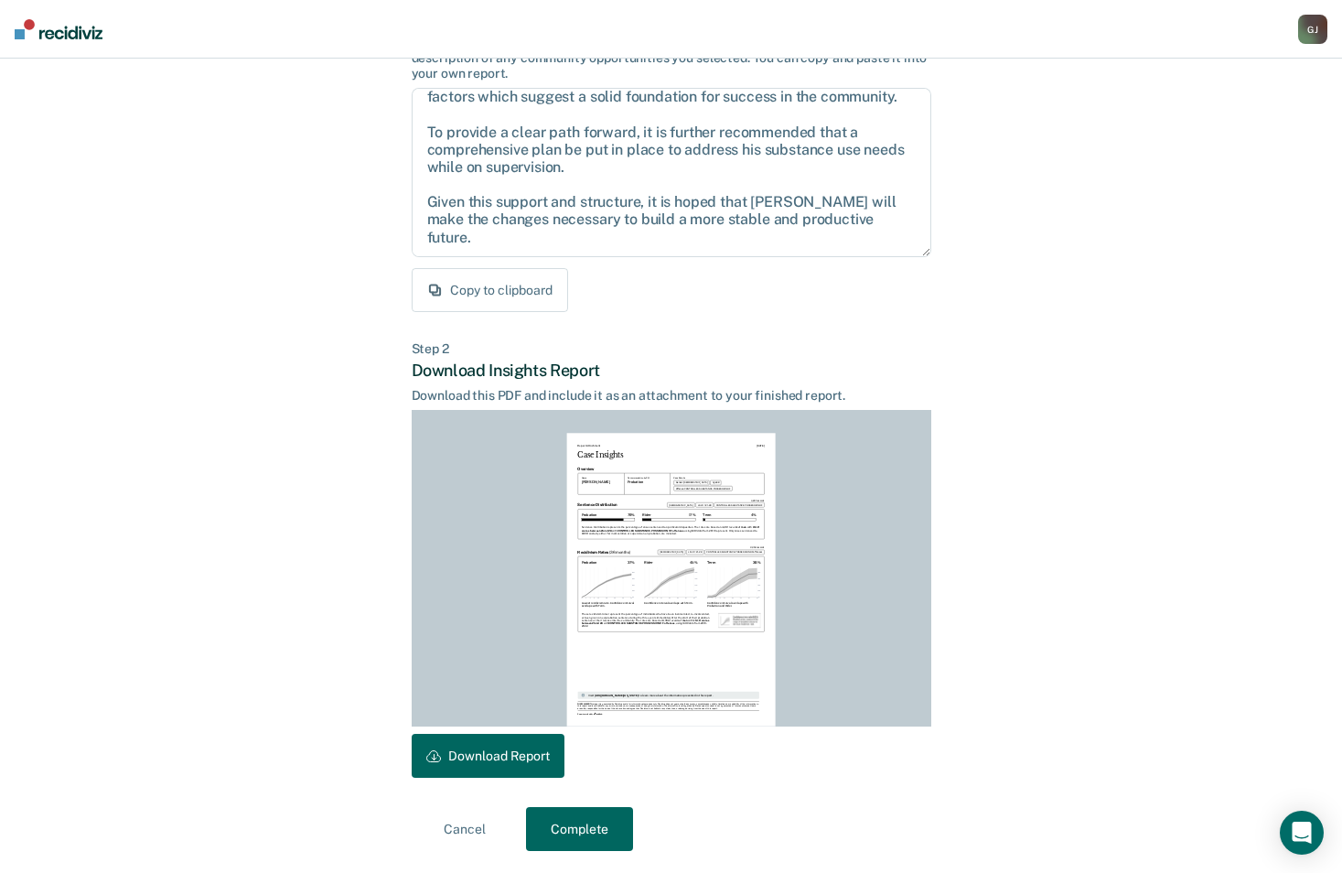
click at [489, 740] on button "Download Report" at bounding box center [488, 756] width 153 height 44
click at [1082, 376] on div "Back to Case Make Recommendation & Download Report Step 1 Craft recommendation …" at bounding box center [671, 380] width 1342 height 984
click at [1321, 29] on div "[PERSON_NAME]" at bounding box center [1312, 29] width 29 height 29
click at [1225, 122] on link "Log Out" at bounding box center [1236, 119] width 153 height 16
